Goal: Information Seeking & Learning: Learn about a topic

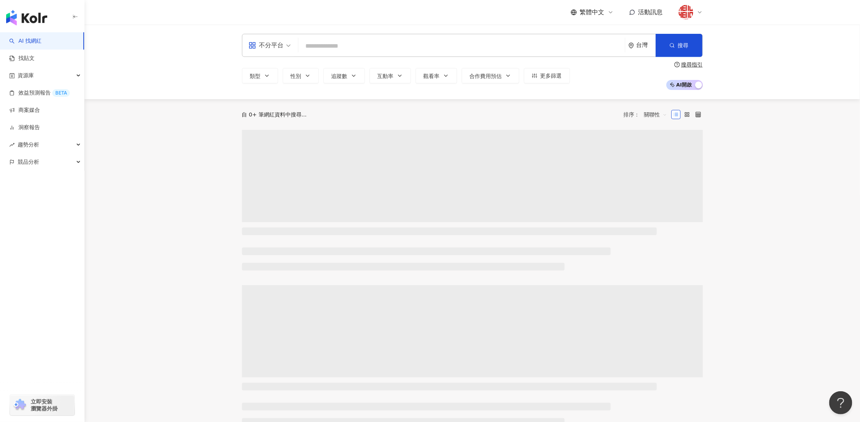
click at [349, 48] on input "search" at bounding box center [461, 46] width 320 height 15
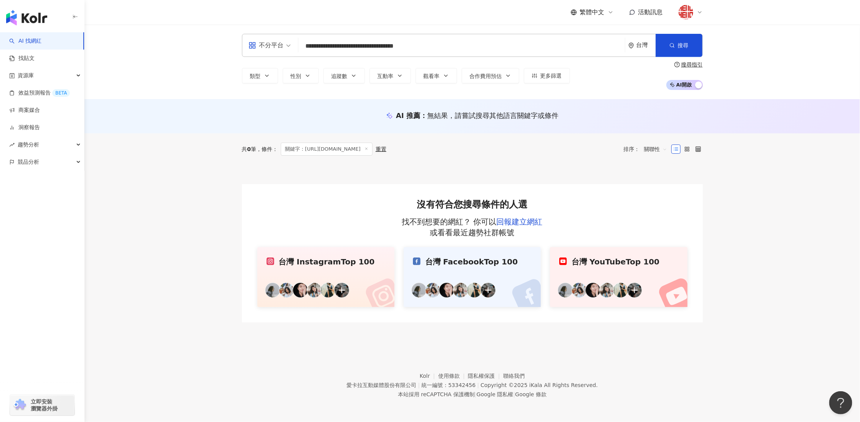
type input "**********"
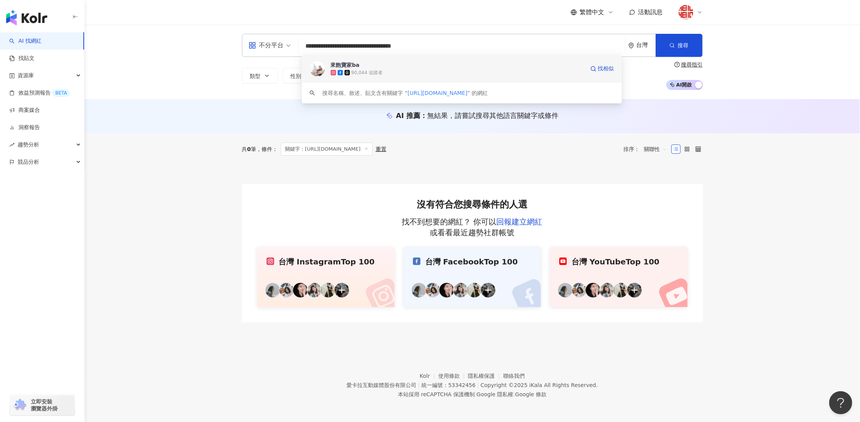
click at [393, 71] on div "90,044 追蹤者" at bounding box center [458, 73] width 254 height 8
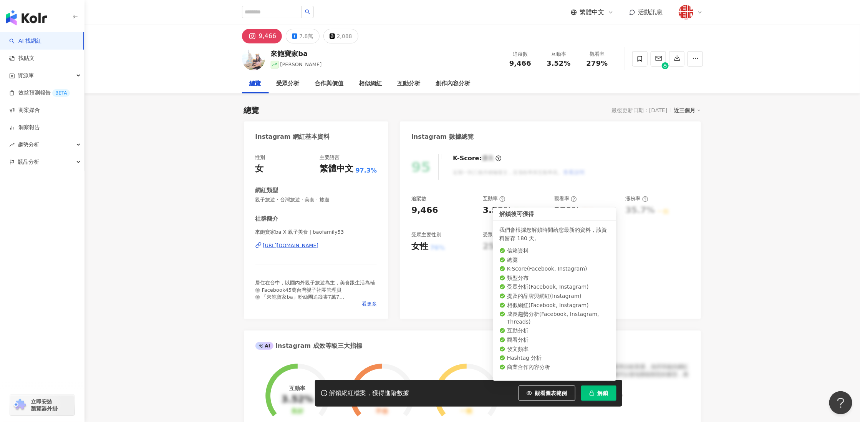
click at [598, 390] on span "解鎖" at bounding box center [602, 393] width 11 height 6
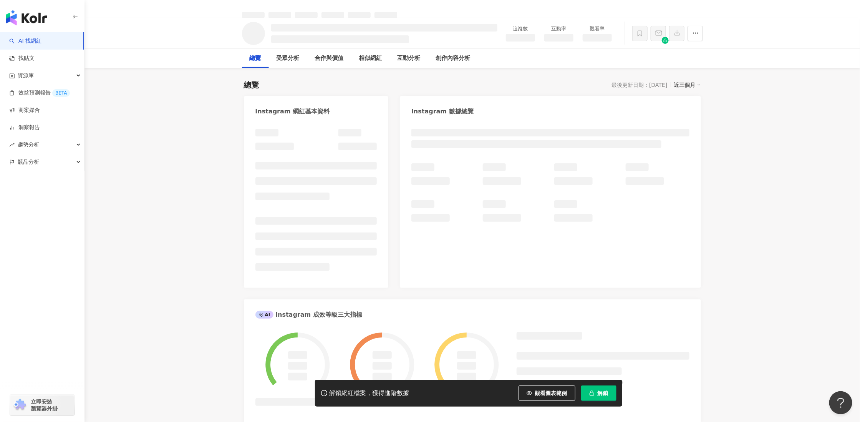
scroll to position [33, 0]
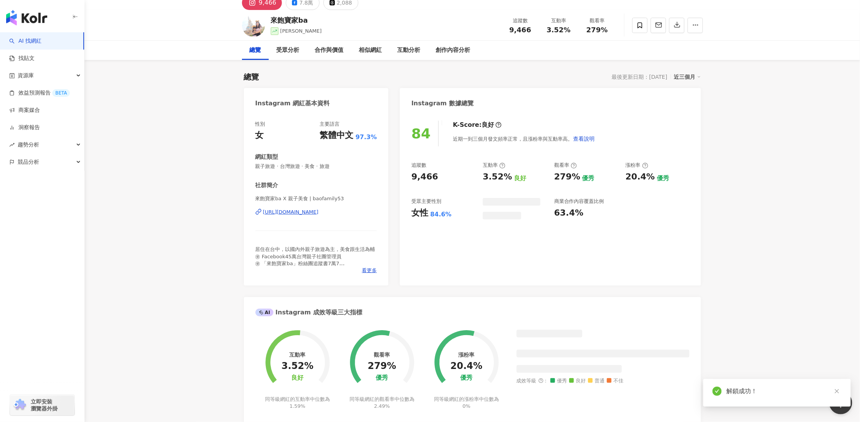
scroll to position [25, 0]
